Goal: Information Seeking & Learning: Compare options

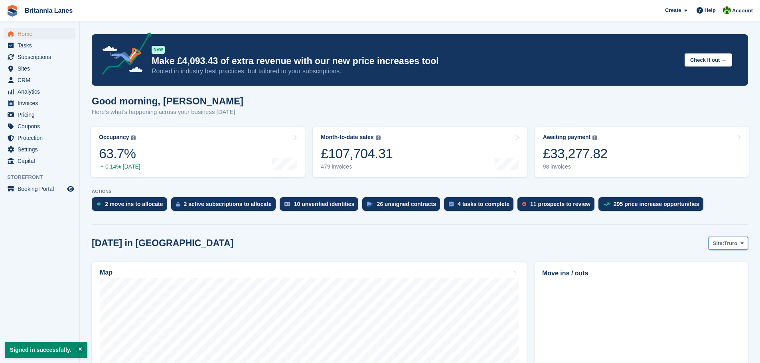
click at [734, 242] on span "Truro" at bounding box center [730, 244] width 13 height 8
click at [711, 288] on link "[GEOGRAPHIC_DATA]" at bounding box center [708, 291] width 72 height 14
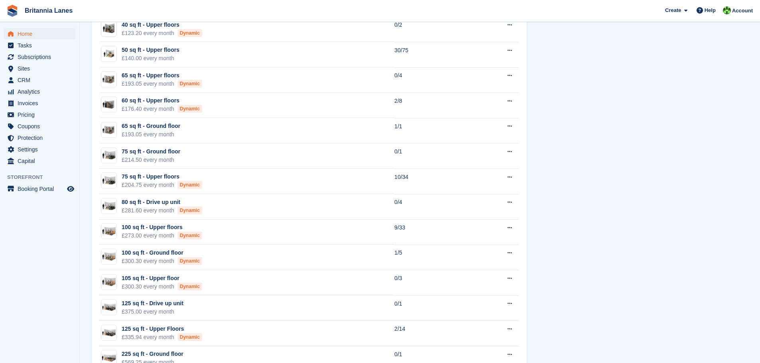
scroll to position [678, 0]
click at [266, 235] on td "100 sq ft - Upper floors £273.00 every month Dynamic" at bounding box center [246, 232] width 295 height 26
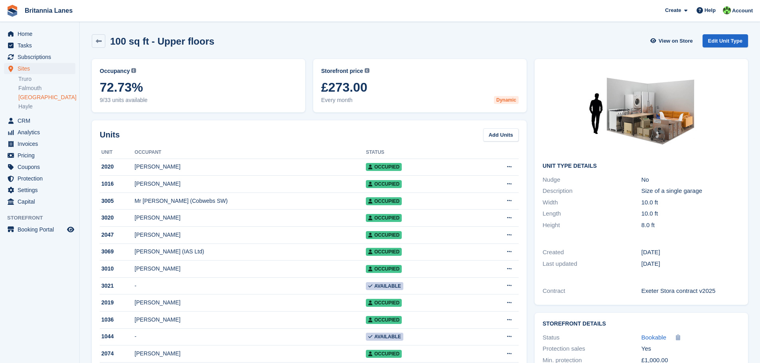
drag, startPoint x: 100, startPoint y: 45, endPoint x: 105, endPoint y: 48, distance: 6.1
click at [100, 45] on link at bounding box center [99, 41] width 14 height 14
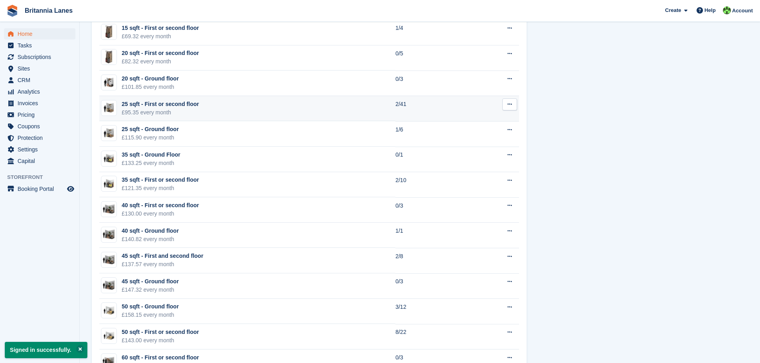
scroll to position [558, 0]
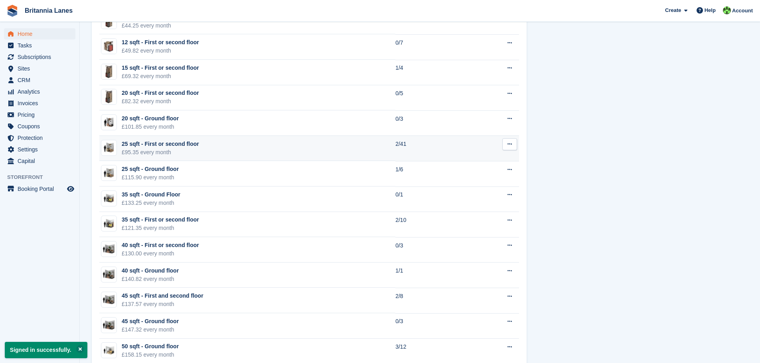
click at [223, 148] on td "25 sqft - First or second floor £95.35 every month" at bounding box center [247, 149] width 296 height 26
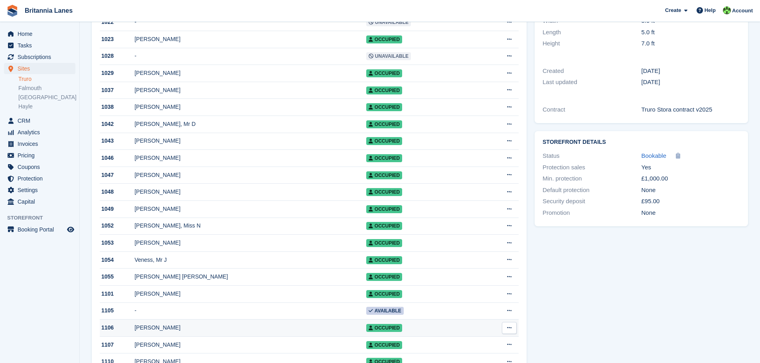
scroll to position [120, 0]
